Goal: Transaction & Acquisition: Purchase product/service

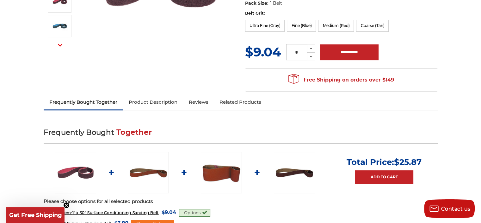
scroll to position [158, 0]
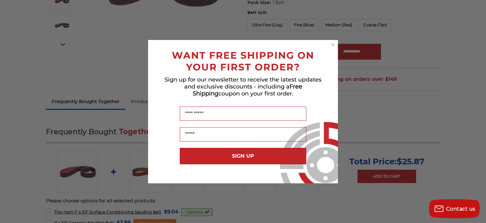
click at [373, 85] on div "Close dialog WANT FREE SHIPPING ON YOUR FIRST ORDER? Sign up for our newsletter…" at bounding box center [243, 111] width 486 height 223
click at [335, 45] on circle "Close dialog" at bounding box center [333, 44] width 6 height 6
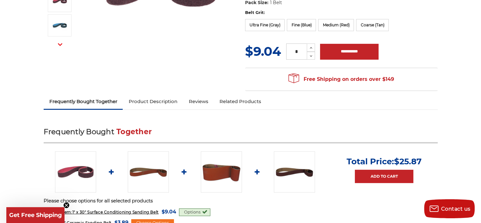
scroll to position [190, 0]
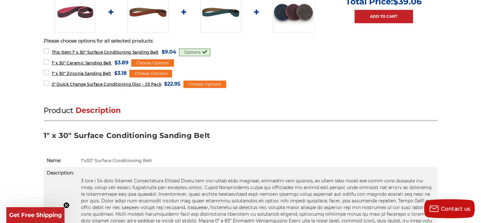
scroll to position [317, 0]
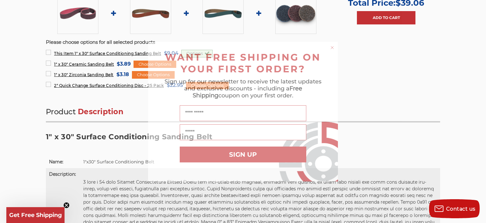
click at [331, 47] on circle "Close dialog" at bounding box center [332, 47] width 6 height 6
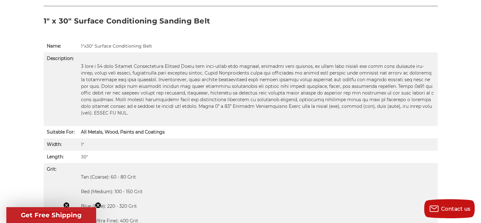
scroll to position [443, 0]
